Goal: Find specific page/section: Find specific page/section

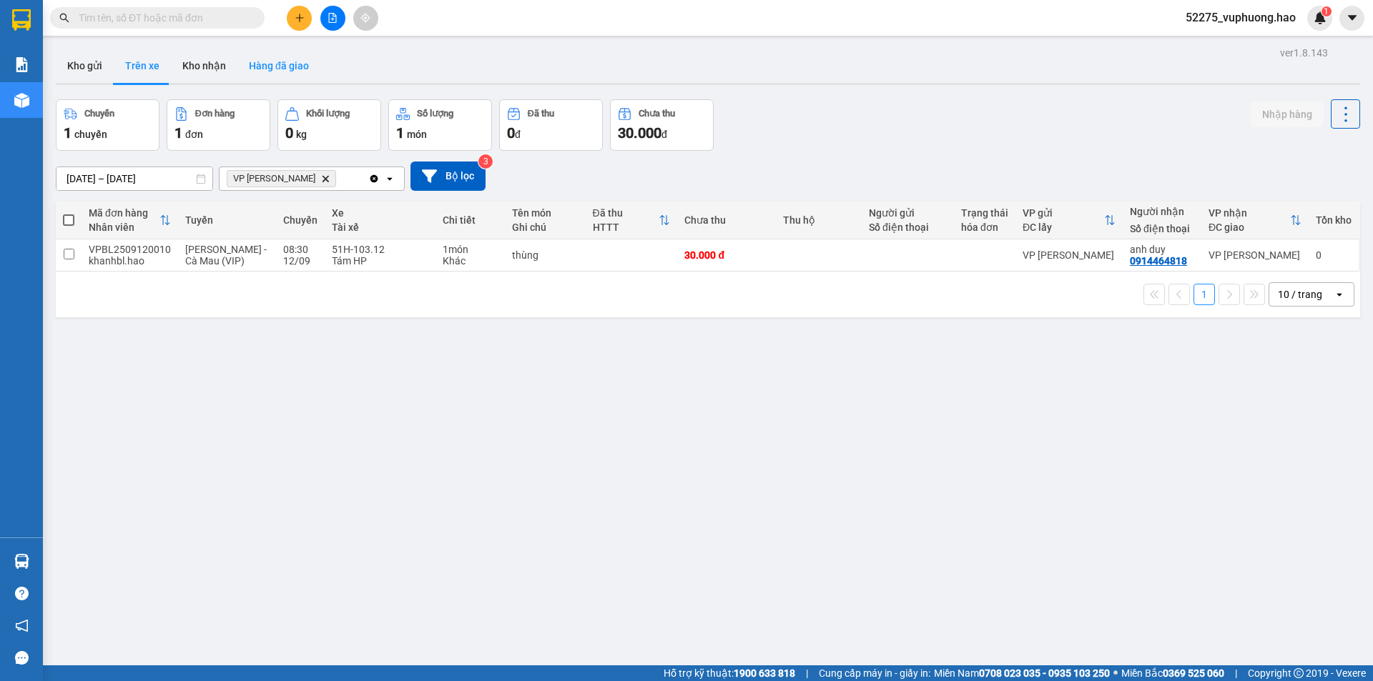
click at [249, 66] on button "Hàng đã giao" at bounding box center [278, 66] width 83 height 34
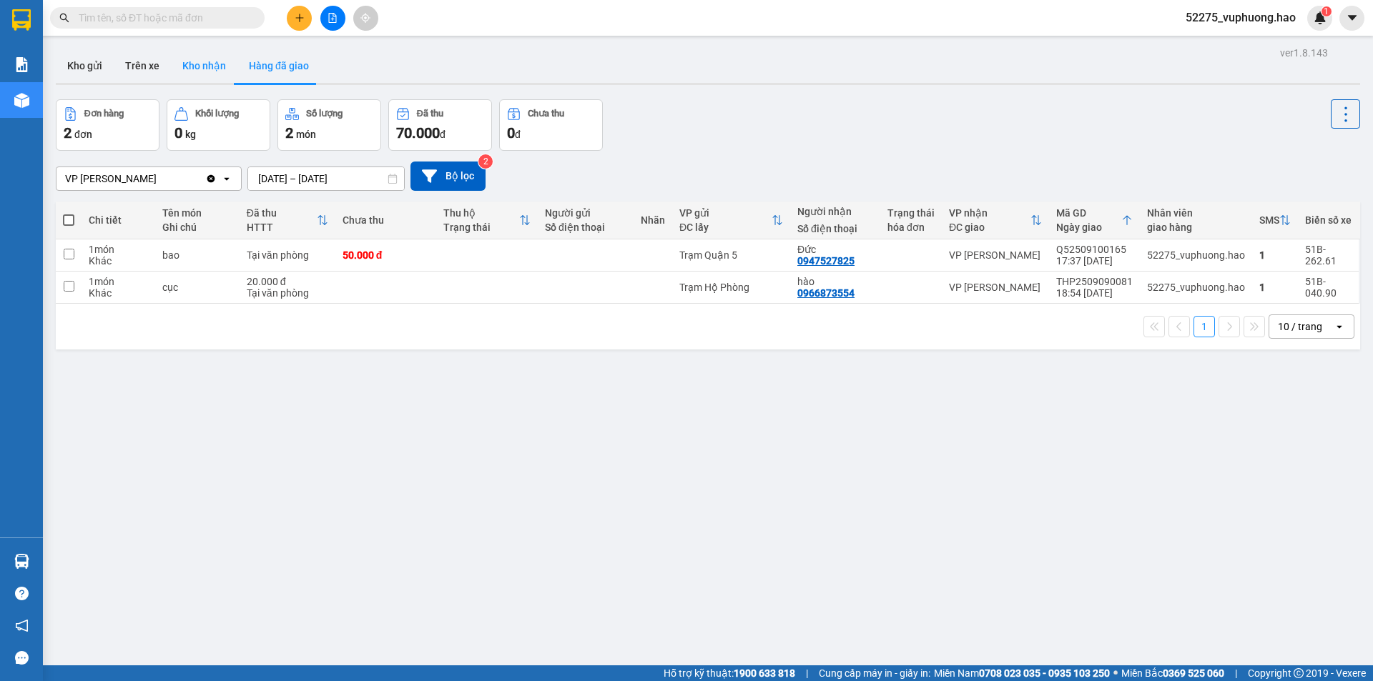
click at [217, 65] on button "Kho nhận" at bounding box center [204, 66] width 66 height 34
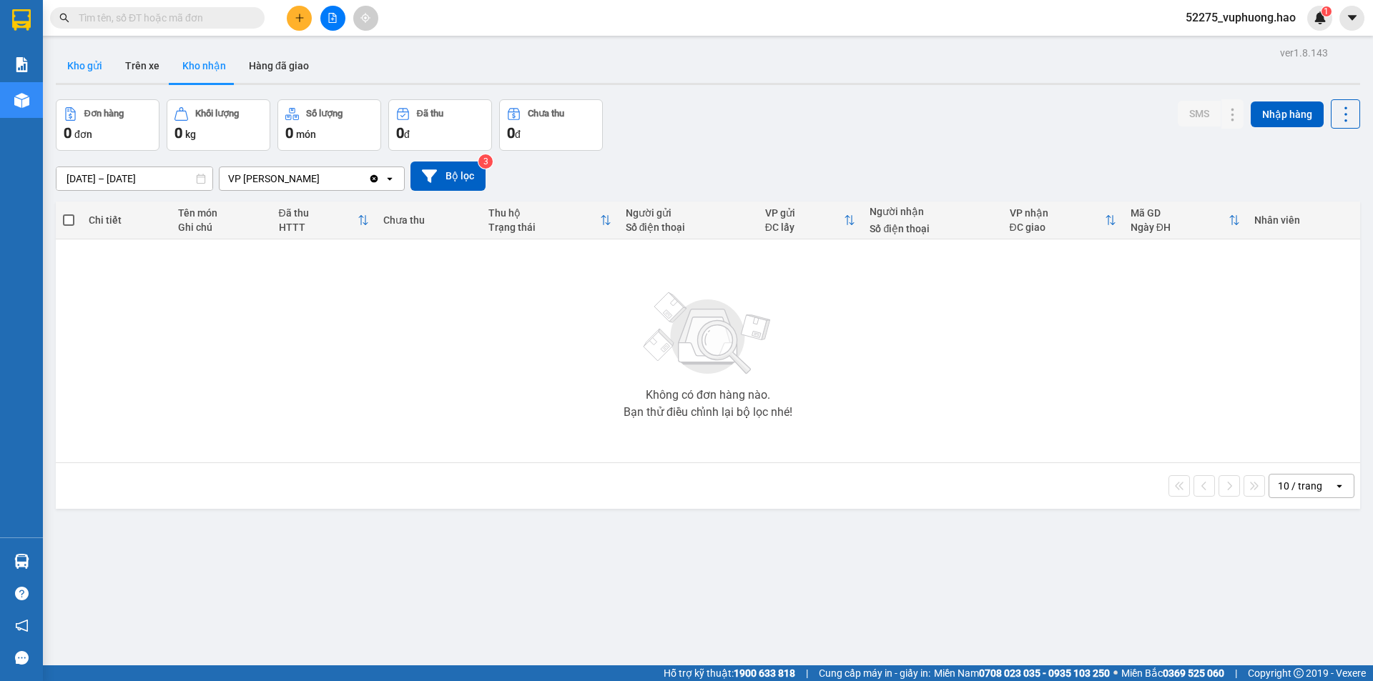
click at [89, 59] on button "Kho gửi" at bounding box center [85, 66] width 58 height 34
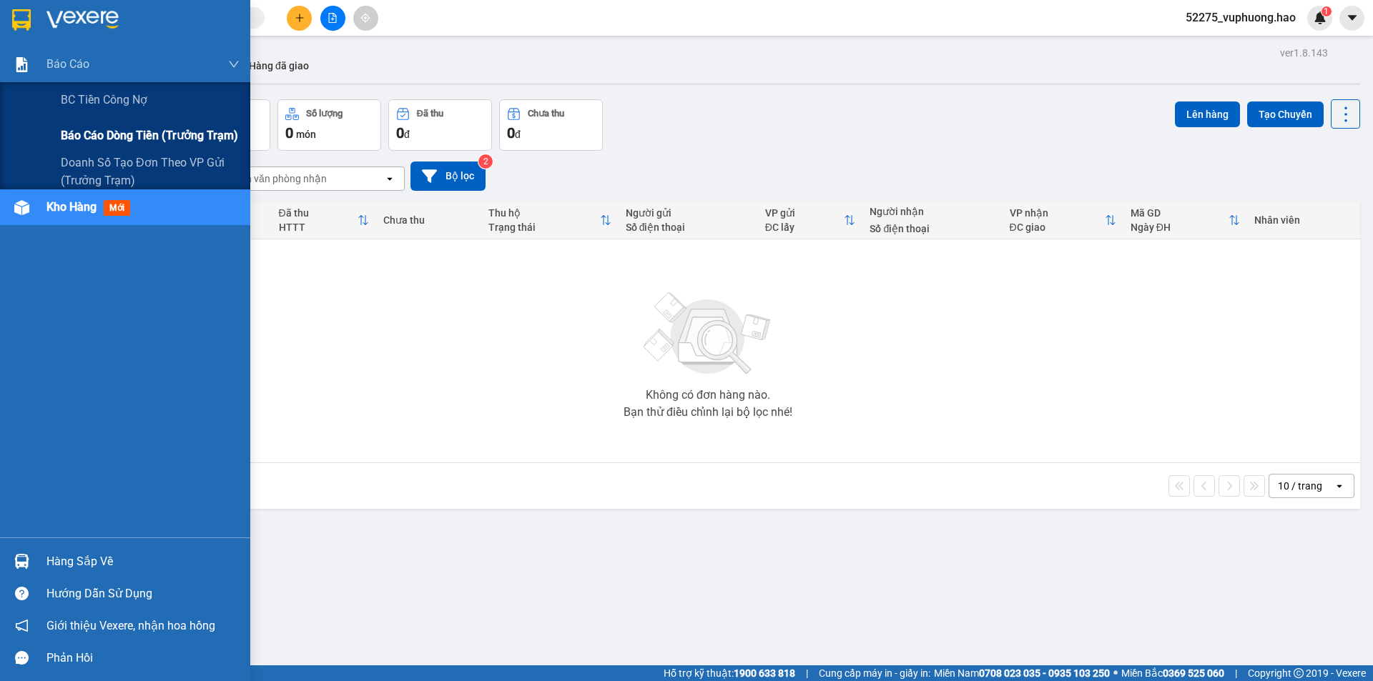
click at [102, 126] on div "Báo cáo dòng tiền (trưởng trạm)" at bounding box center [150, 136] width 179 height 36
